Goal: Task Accomplishment & Management: Use online tool/utility

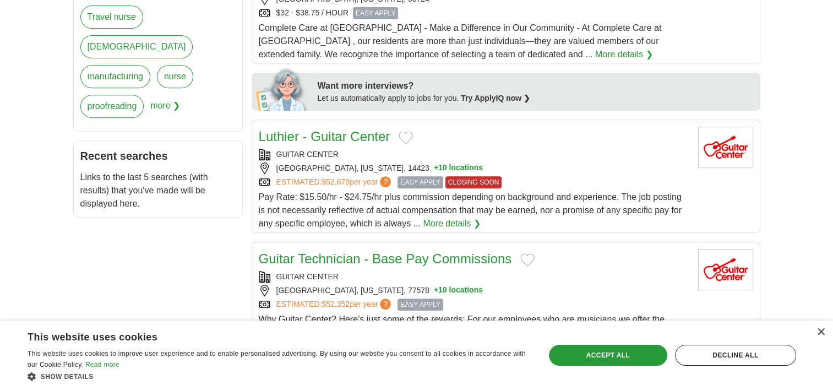
scroll to position [275, 0]
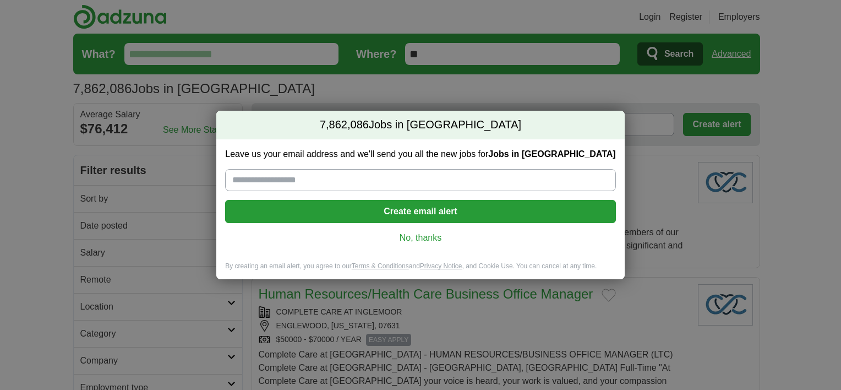
click at [418, 239] on link "No, thanks" at bounding box center [420, 238] width 373 height 12
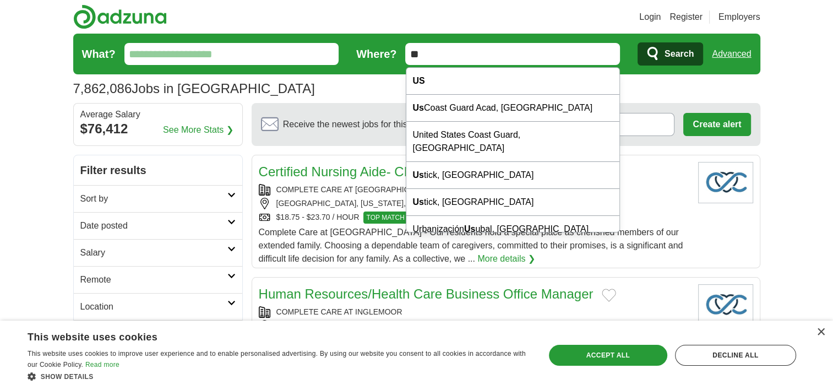
drag, startPoint x: 432, startPoint y: 58, endPoint x: 402, endPoint y: 55, distance: 29.4
click at [403, 55] on form "What? Where? ** Search Advanced" at bounding box center [416, 54] width 687 height 41
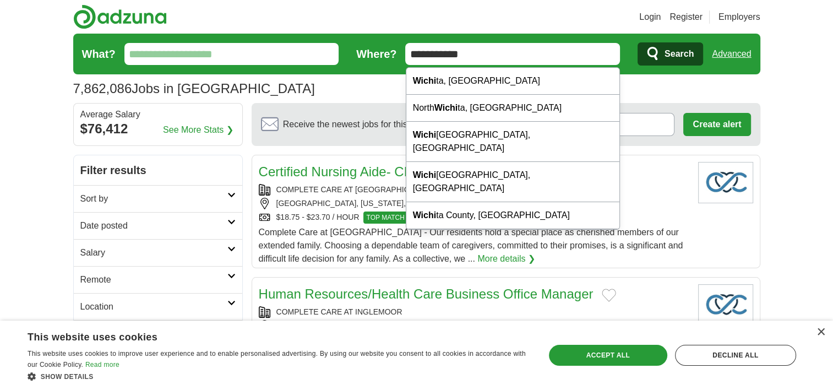
type input "**********"
click at [638, 42] on button "Search" at bounding box center [671, 53] width 66 height 23
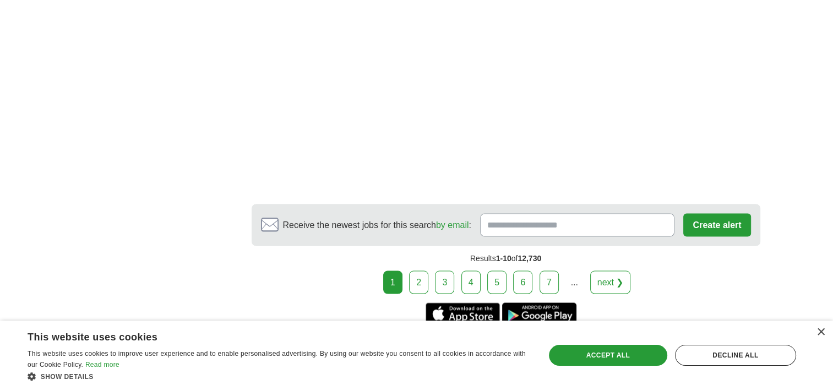
scroll to position [1982, 0]
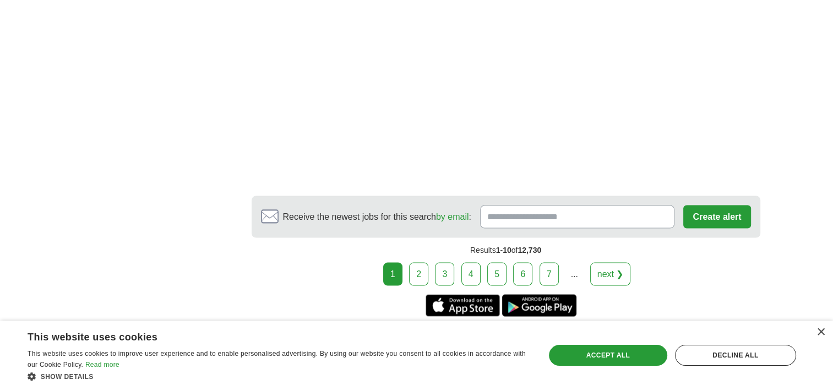
click at [423, 262] on link "2" at bounding box center [418, 273] width 19 height 23
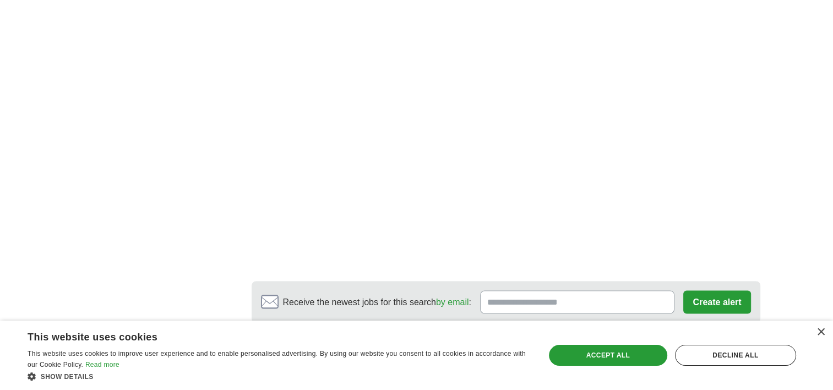
scroll to position [1872, 0]
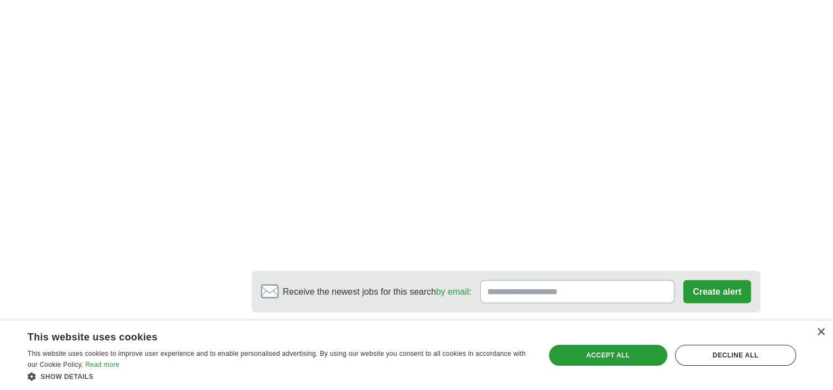
click at [474, 337] on link "3" at bounding box center [475, 348] width 19 height 23
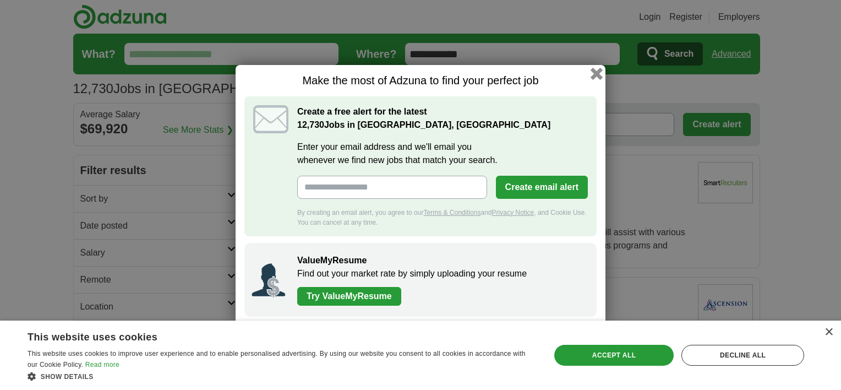
click at [597, 72] on button "button" at bounding box center [597, 73] width 12 height 12
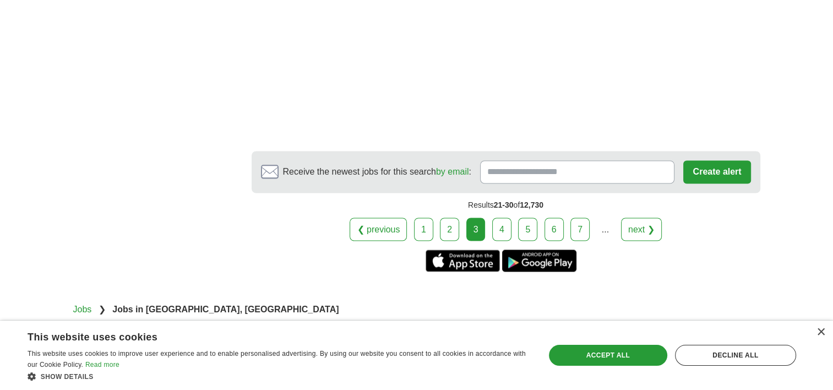
scroll to position [1872, 0]
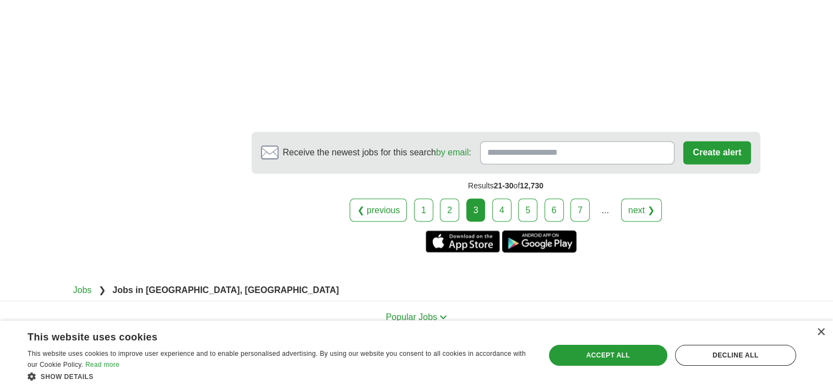
click at [505, 208] on link "4" at bounding box center [501, 209] width 19 height 23
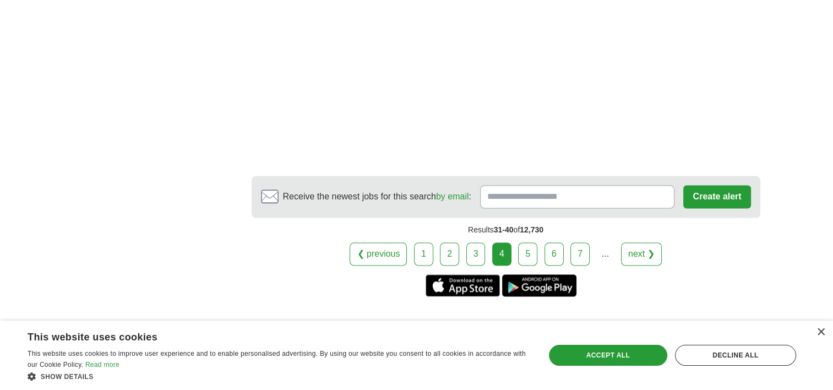
scroll to position [1817, 0]
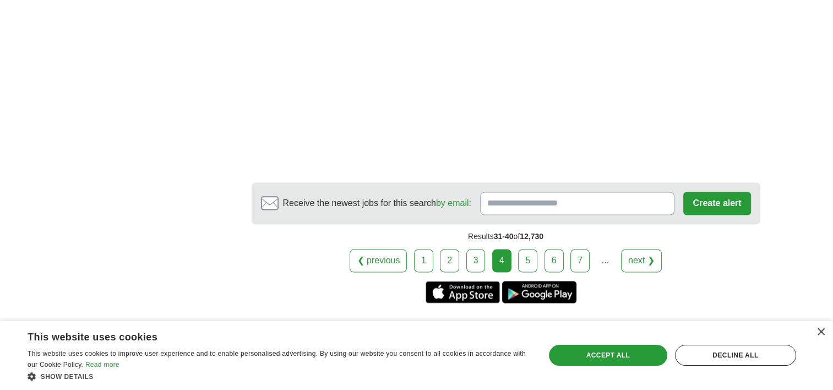
click at [526, 251] on link "5" at bounding box center [527, 260] width 19 height 23
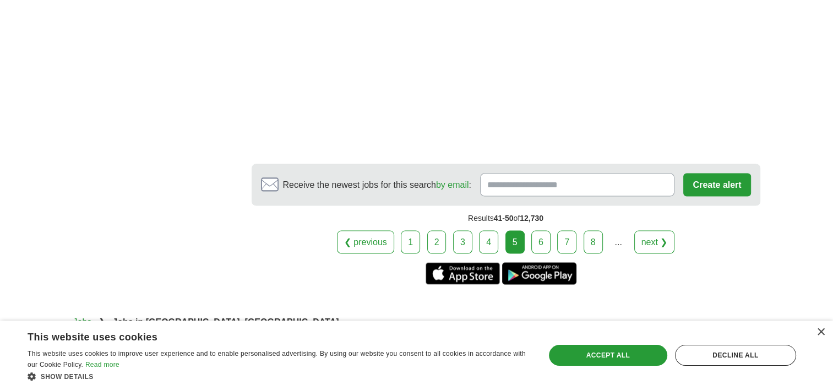
scroll to position [2037, 0]
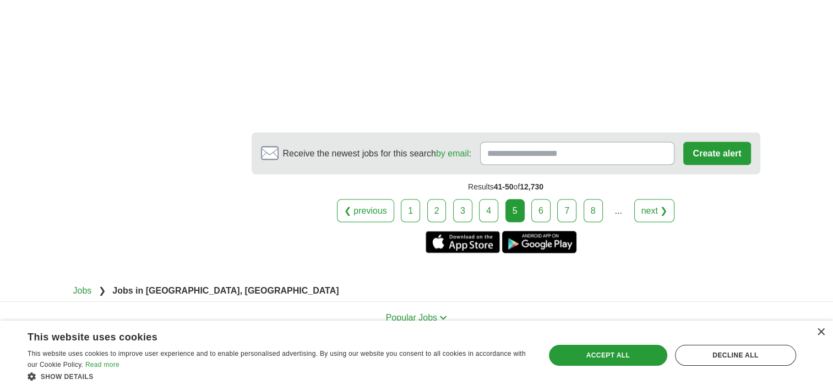
click at [541, 199] on link "6" at bounding box center [540, 210] width 19 height 23
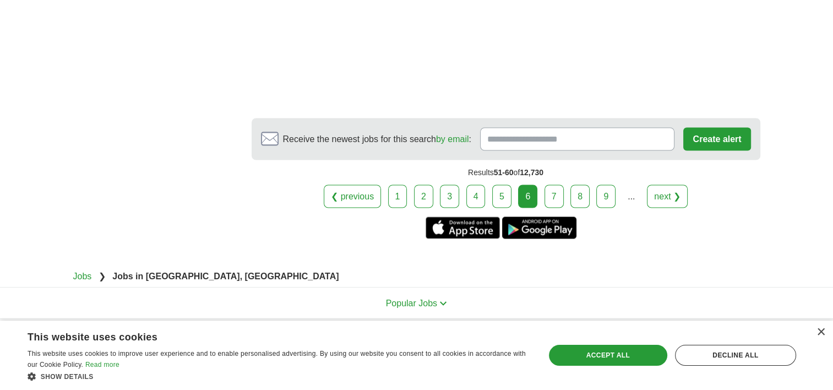
scroll to position [1998, 0]
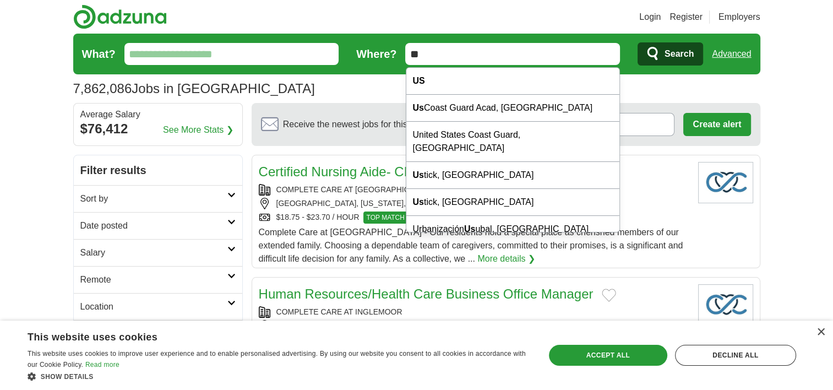
drag, startPoint x: 449, startPoint y: 51, endPoint x: 372, endPoint y: 46, distance: 76.7
click at [372, 46] on form "What? Where? ** Search Advanced" at bounding box center [416, 54] width 687 height 41
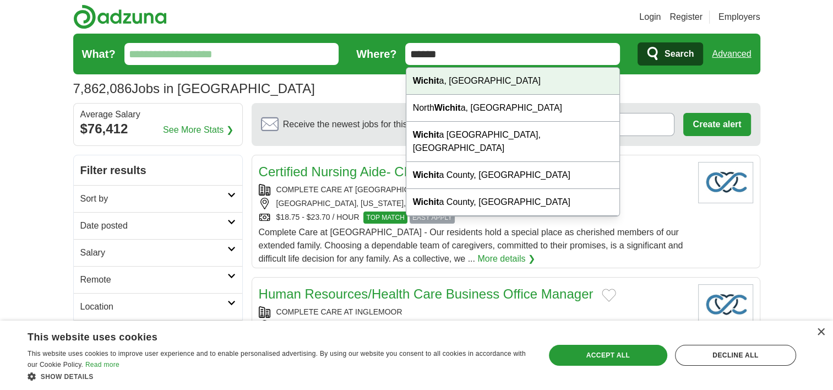
drag, startPoint x: 445, startPoint y: 84, endPoint x: 476, endPoint y: 80, distance: 30.5
click at [446, 84] on div "Wichit a, KS" at bounding box center [513, 81] width 214 height 27
type input "**********"
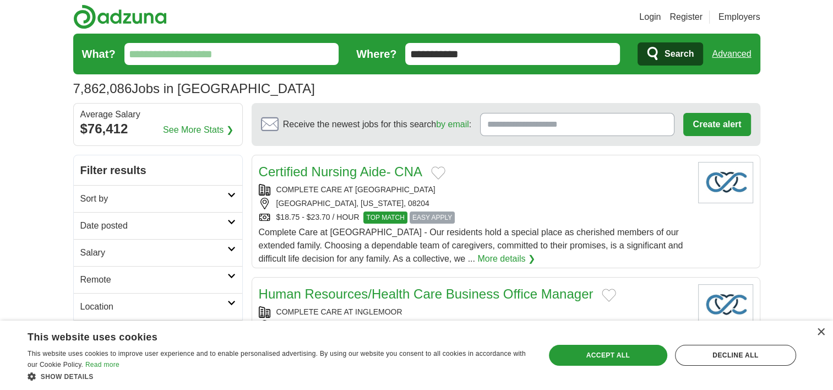
click at [691, 55] on span "Search" at bounding box center [679, 54] width 29 height 22
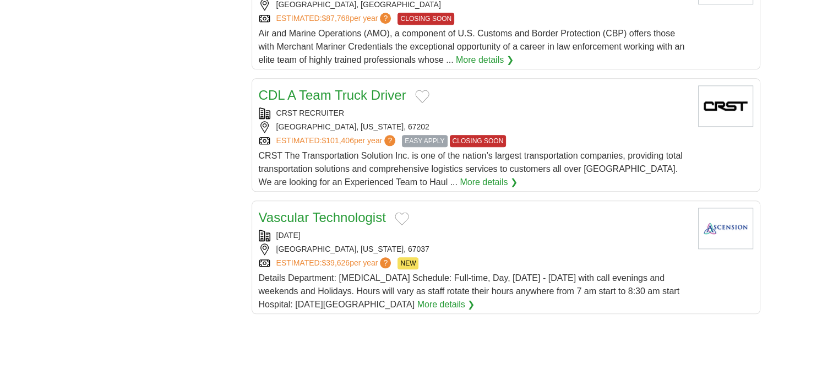
scroll to position [1376, 0]
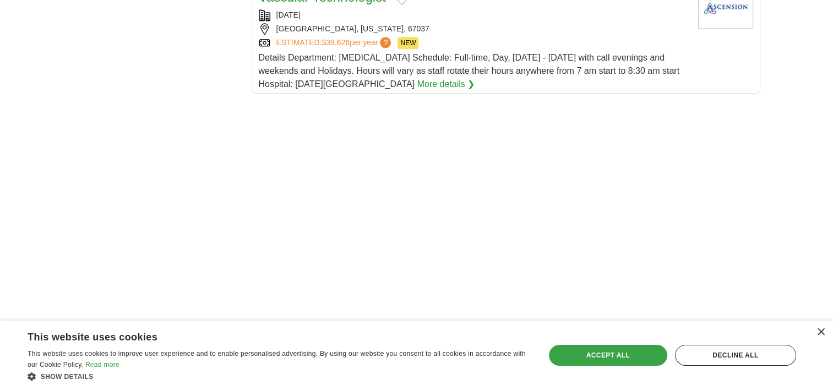
click at [650, 357] on div "Accept all" at bounding box center [608, 355] width 118 height 21
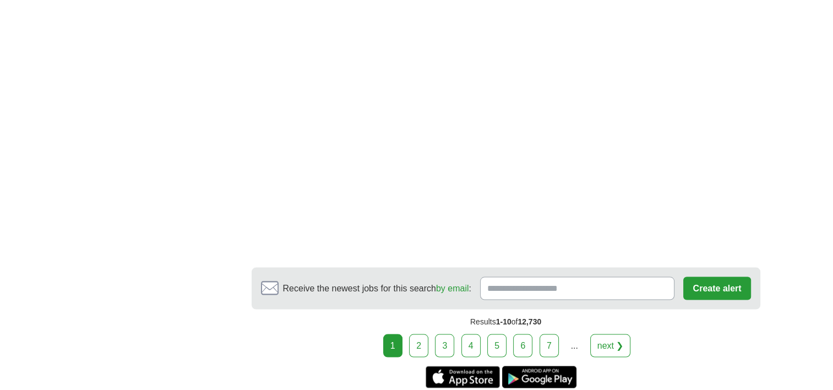
scroll to position [1982, 0]
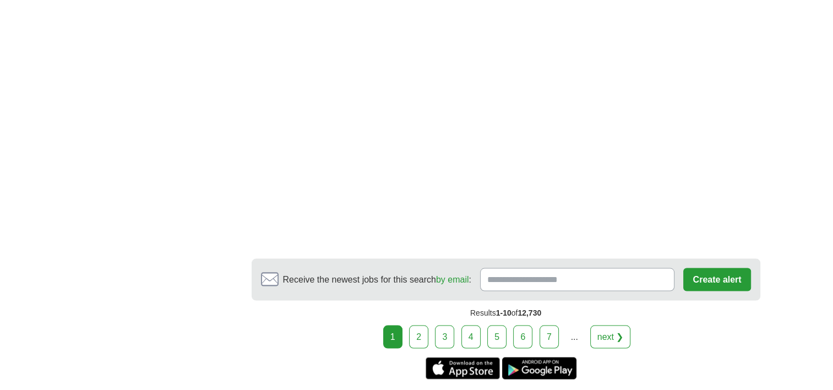
click at [416, 325] on link "2" at bounding box center [418, 336] width 19 height 23
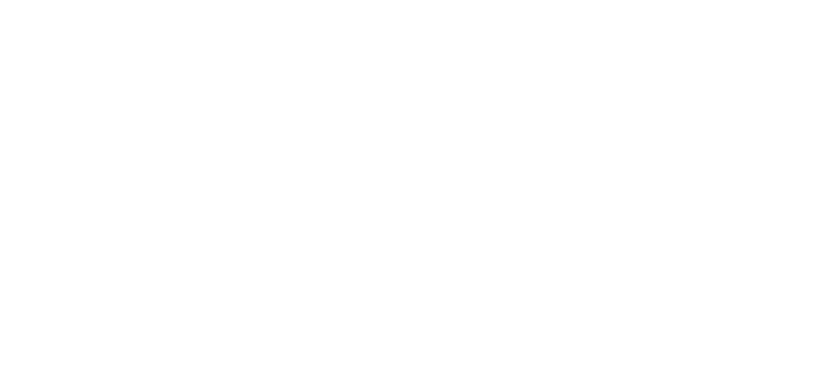
scroll to position [1872, 0]
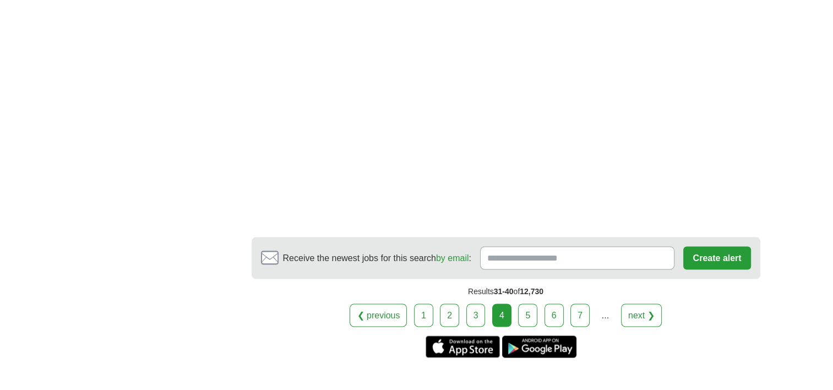
scroll to position [1927, 0]
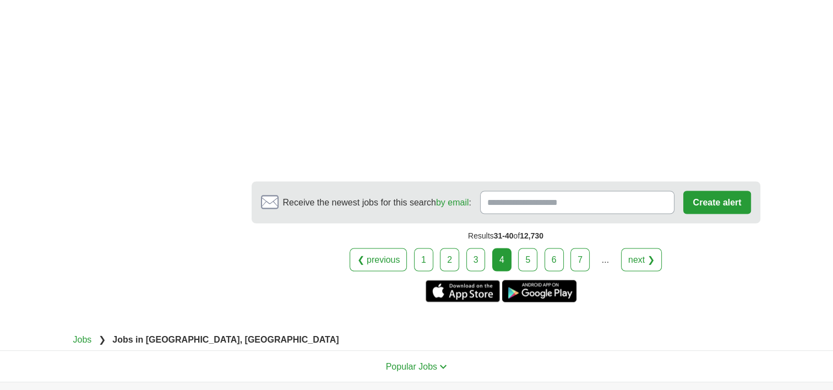
click at [554, 248] on link "6" at bounding box center [554, 259] width 19 height 23
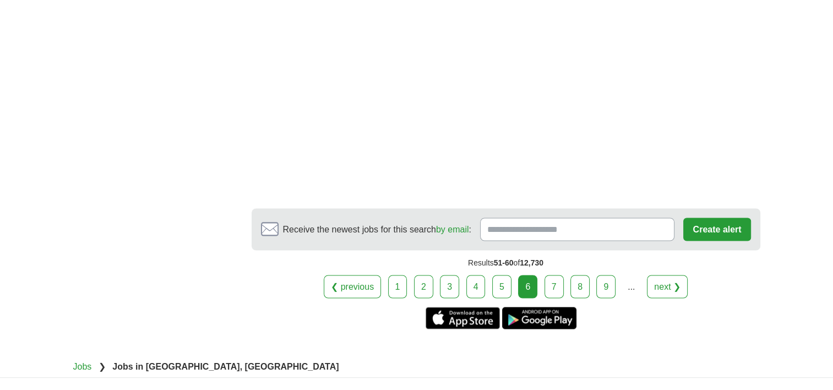
scroll to position [1927, 0]
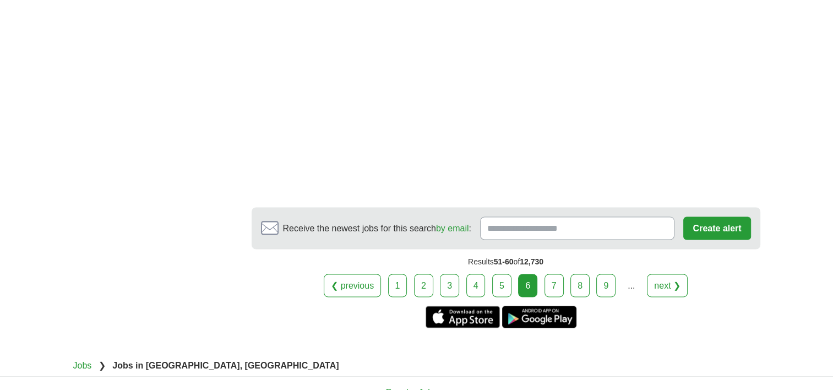
click at [552, 274] on link "7" at bounding box center [554, 285] width 19 height 23
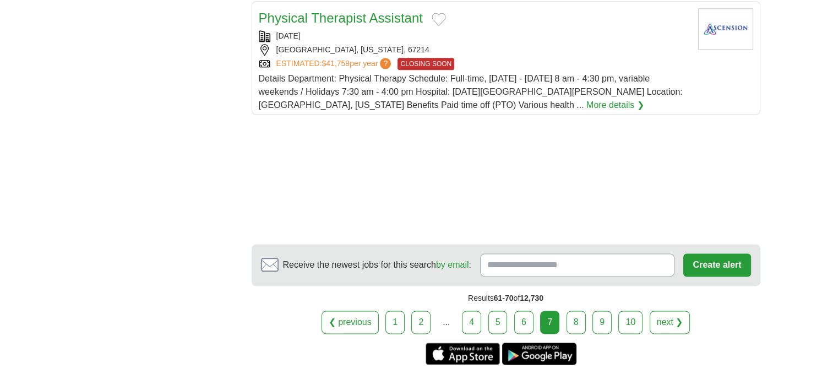
scroll to position [1376, 0]
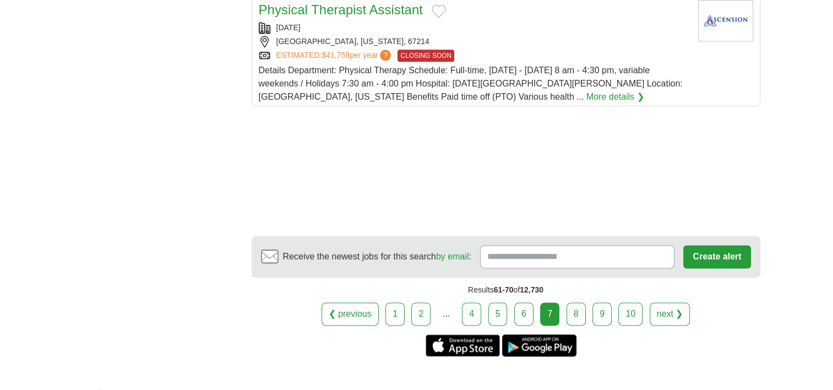
click at [574, 302] on link "8" at bounding box center [576, 313] width 19 height 23
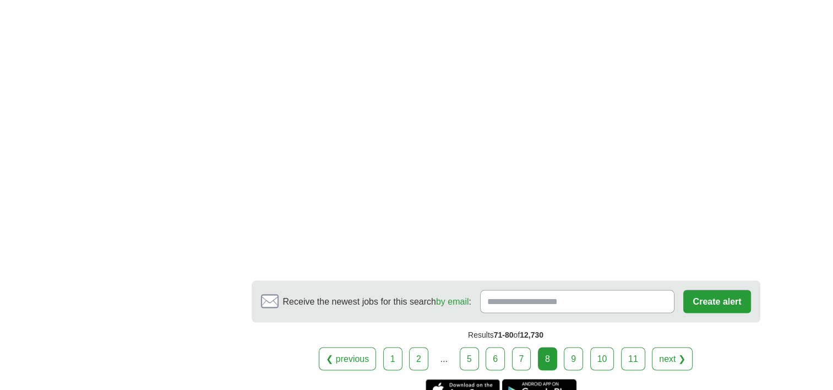
scroll to position [1872, 0]
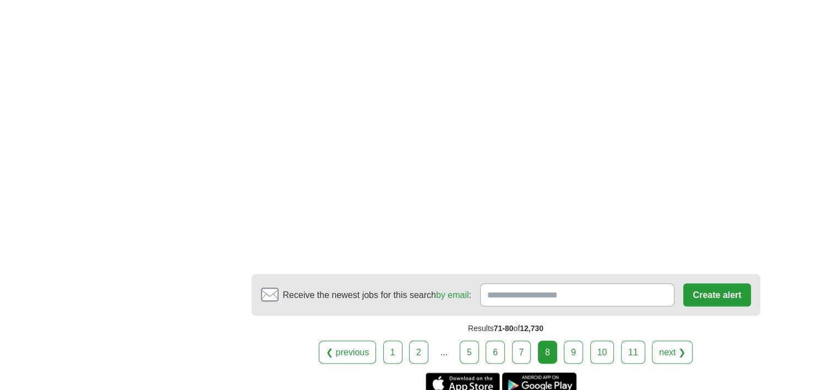
click at [578, 340] on link "9" at bounding box center [573, 351] width 19 height 23
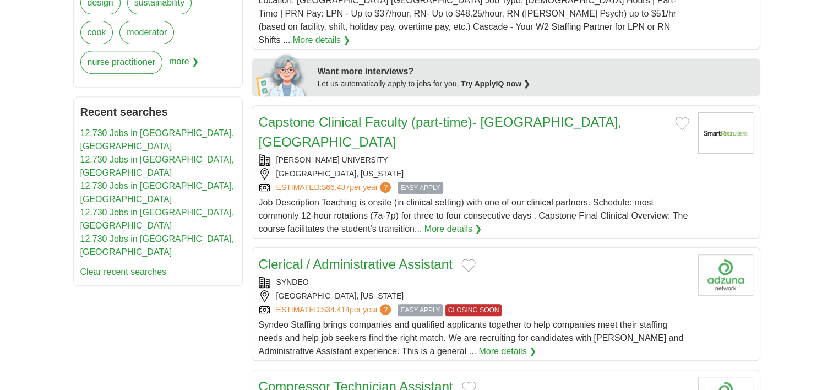
scroll to position [496, 0]
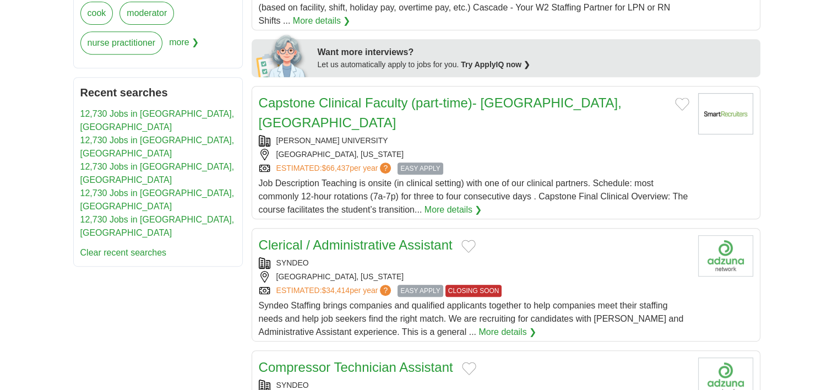
click at [386, 237] on link "Clerical / Administrative Assistant" at bounding box center [356, 244] width 194 height 15
